Goal: Find contact information: Find contact information

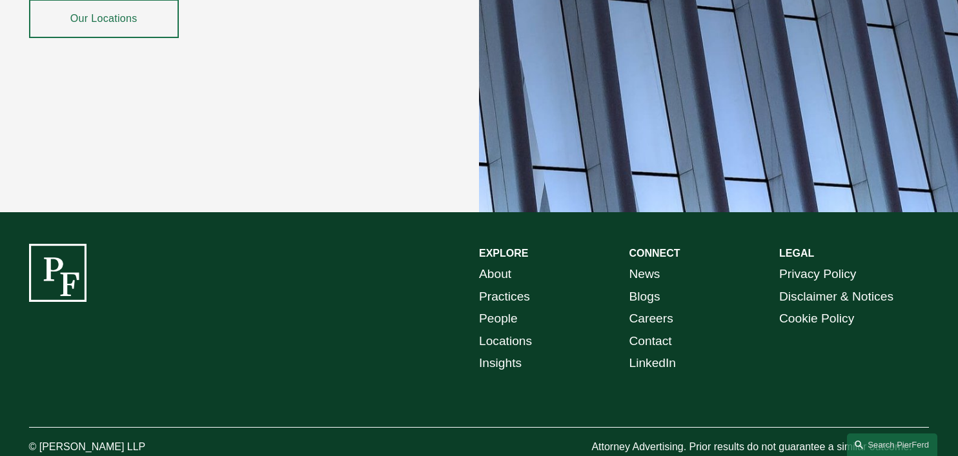
scroll to position [2368, 0]
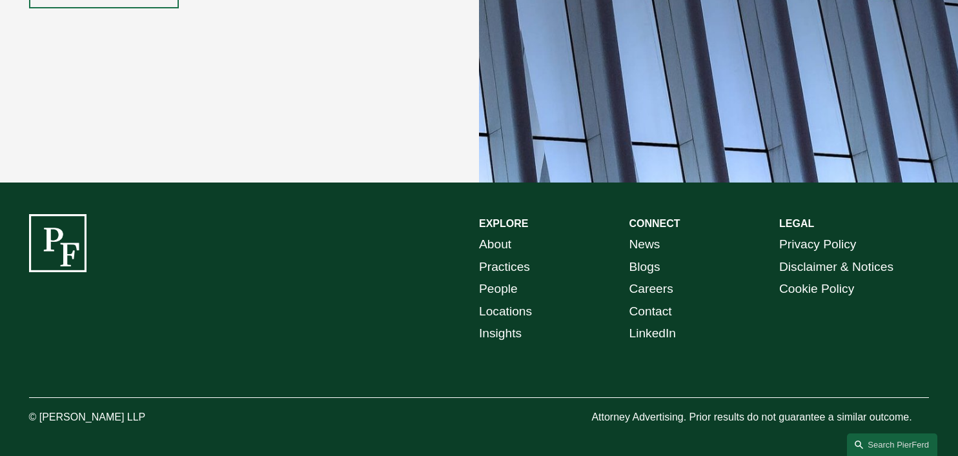
click at [515, 311] on link "Locations" at bounding box center [505, 312] width 53 height 23
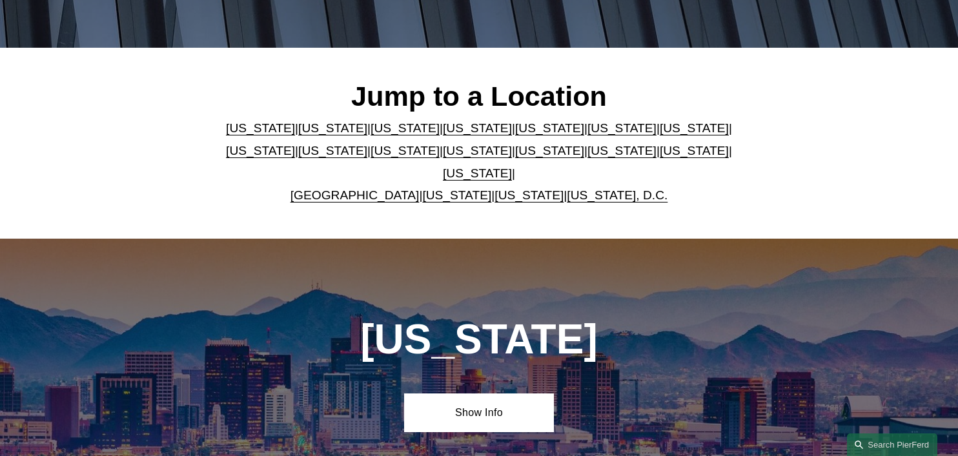
scroll to position [323, 0]
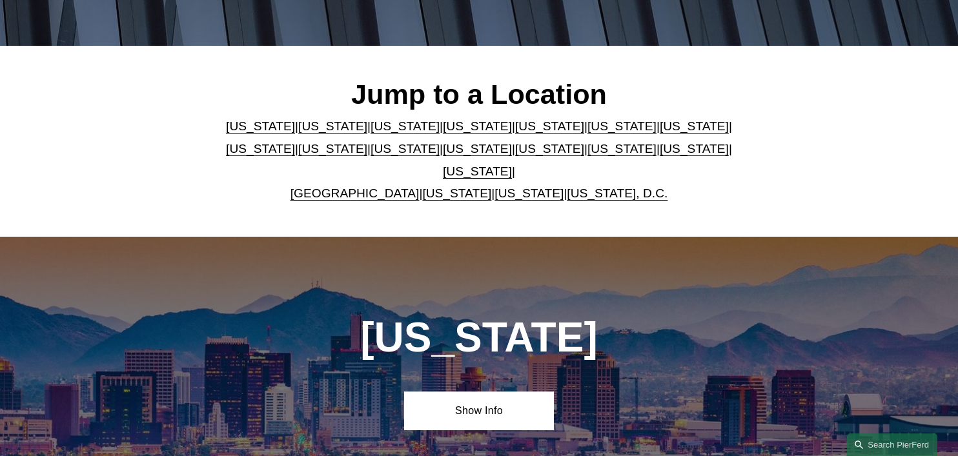
click at [243, 133] on link "[US_STATE]" at bounding box center [260, 126] width 69 height 14
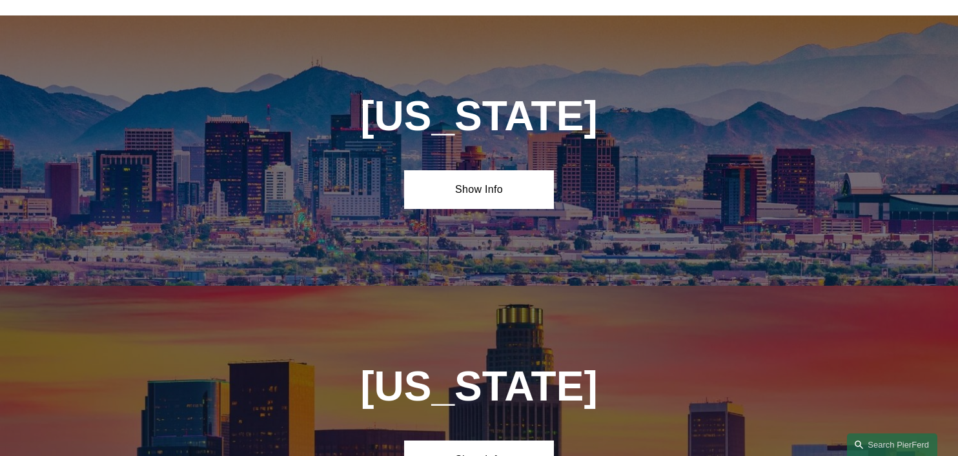
scroll to position [550, 0]
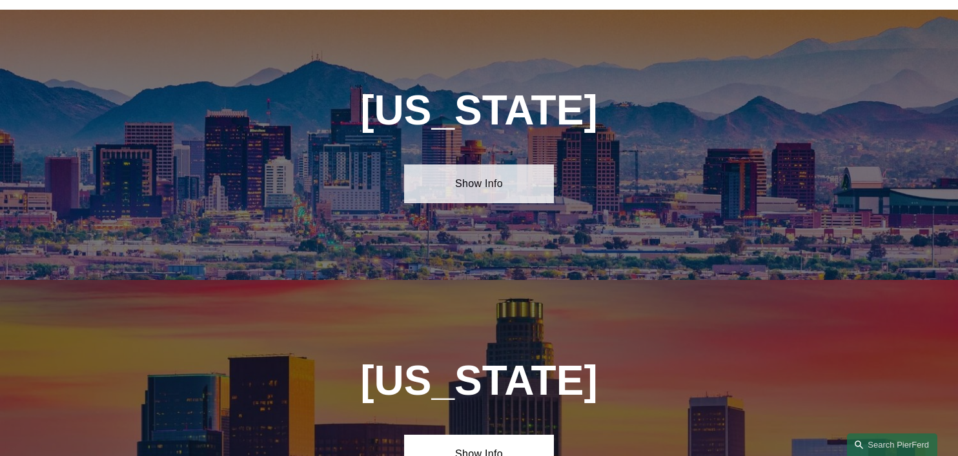
click at [480, 176] on link "Show Info" at bounding box center [479, 184] width 150 height 39
